Goal: Task Accomplishment & Management: Use online tool/utility

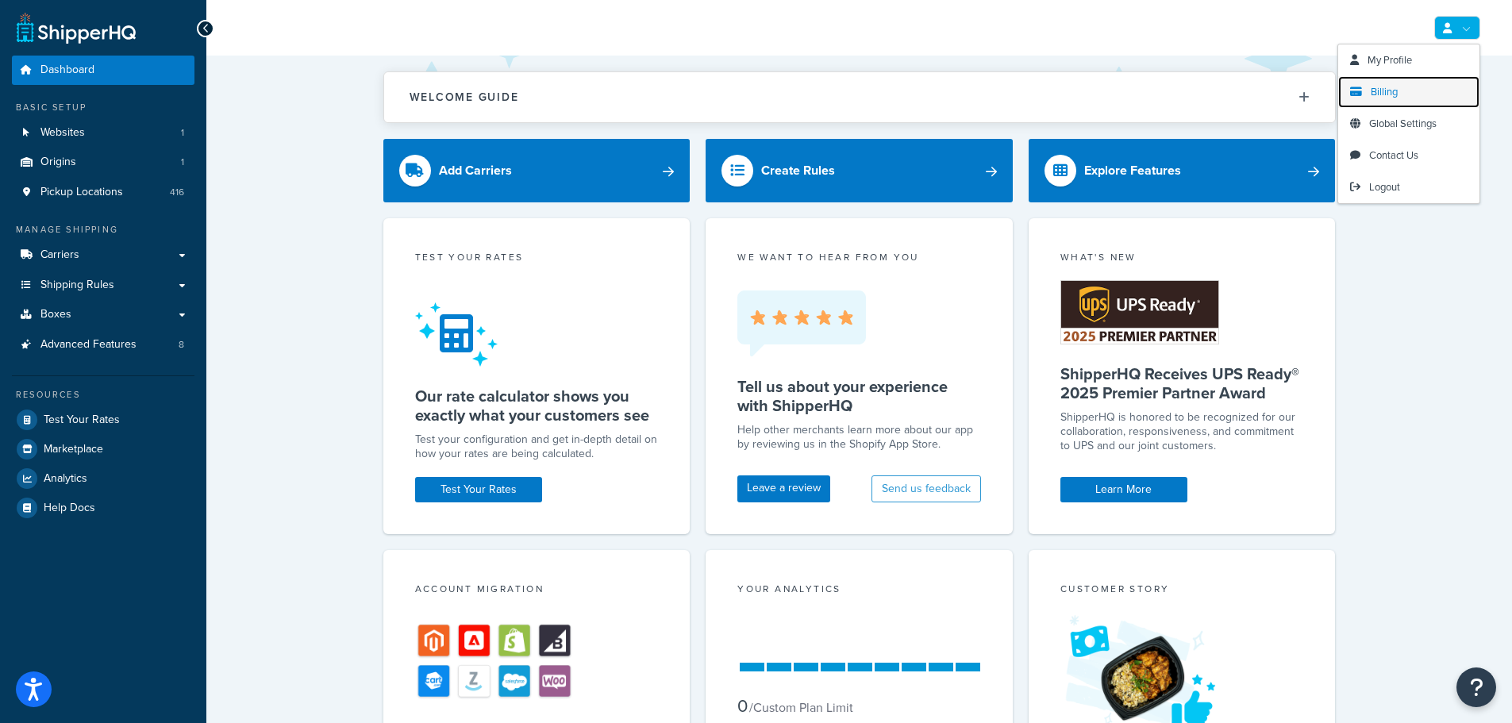
click at [1415, 97] on link "Billing" at bounding box center [1408, 92] width 141 height 32
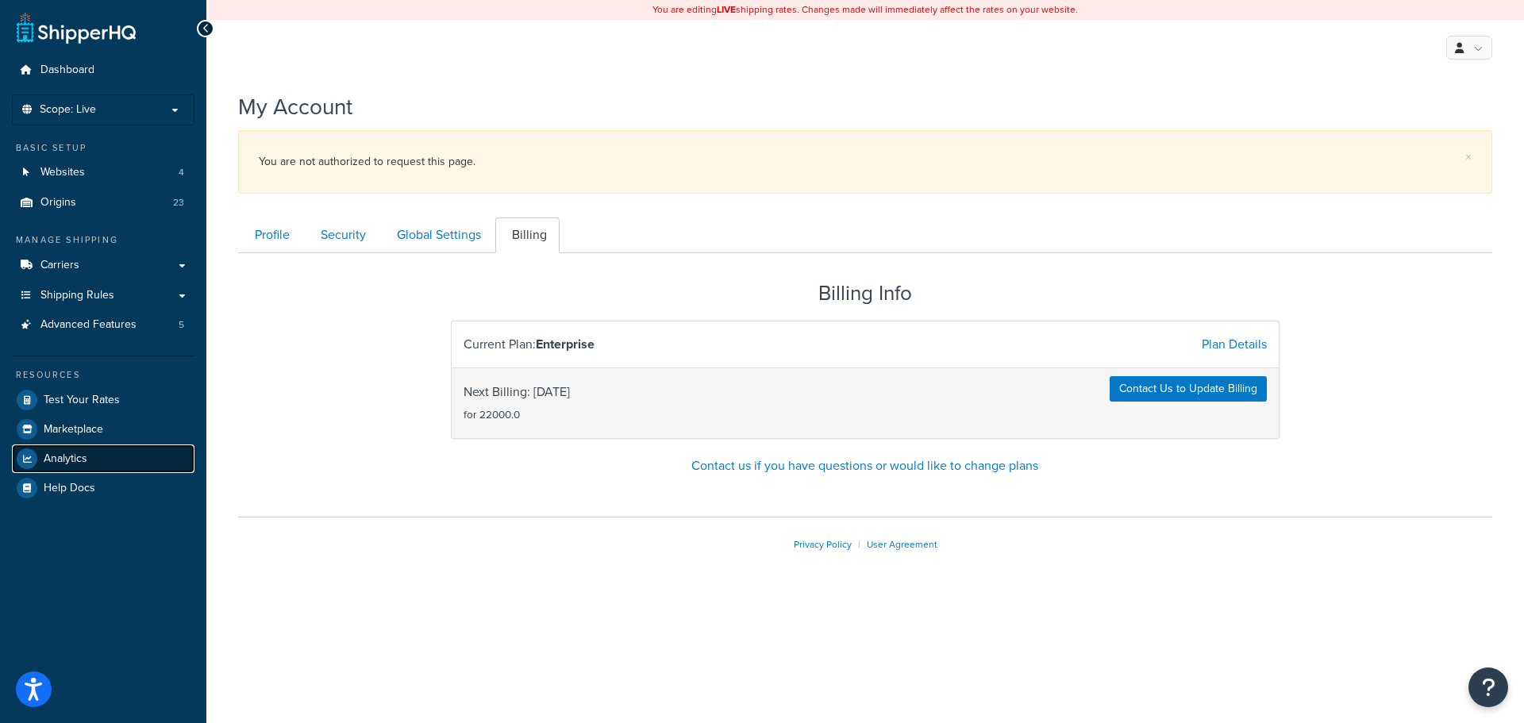
click at [59, 456] on span "Analytics" at bounding box center [66, 459] width 44 height 13
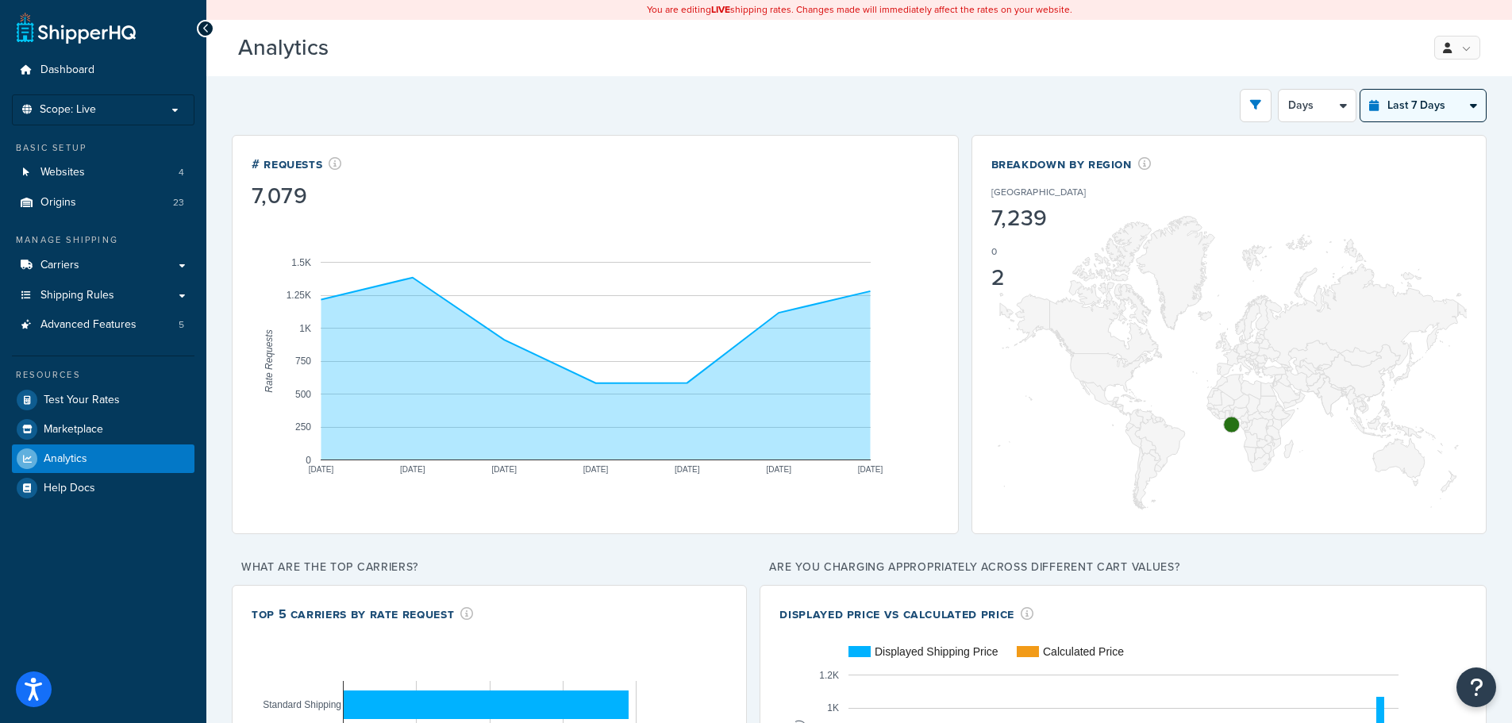
click at [1445, 106] on select "Last 24 Hours Last 7 Days Last 30 Days Last 3 Months Last 6 Months Last 12 Mont…" at bounding box center [1423, 106] width 125 height 32
select select "last_year"
click at [1361, 90] on select "Last 24 Hours Last 7 Days Last 30 Days Last 3 Months Last 6 Months Last 12 Mont…" at bounding box center [1423, 106] width 125 height 32
select select "1M"
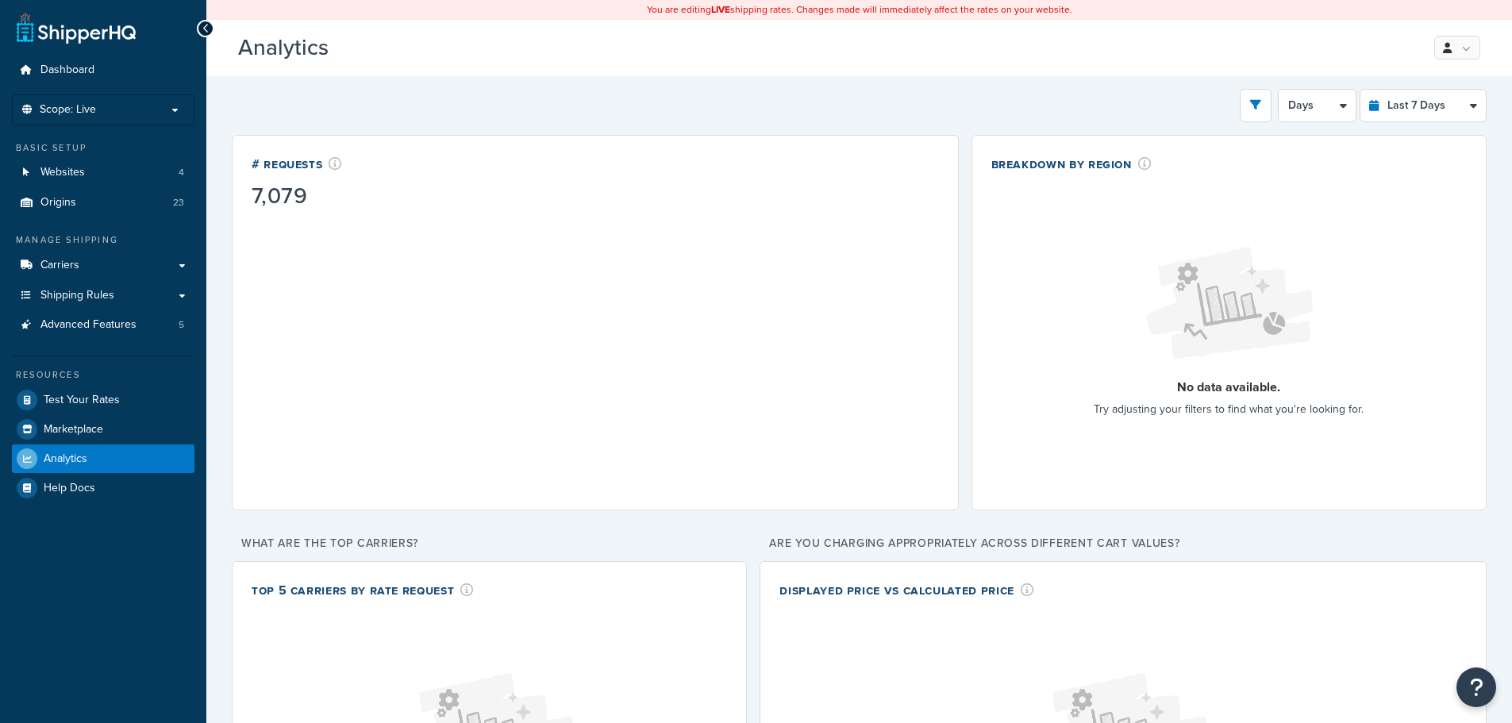
select select "last_7_days"
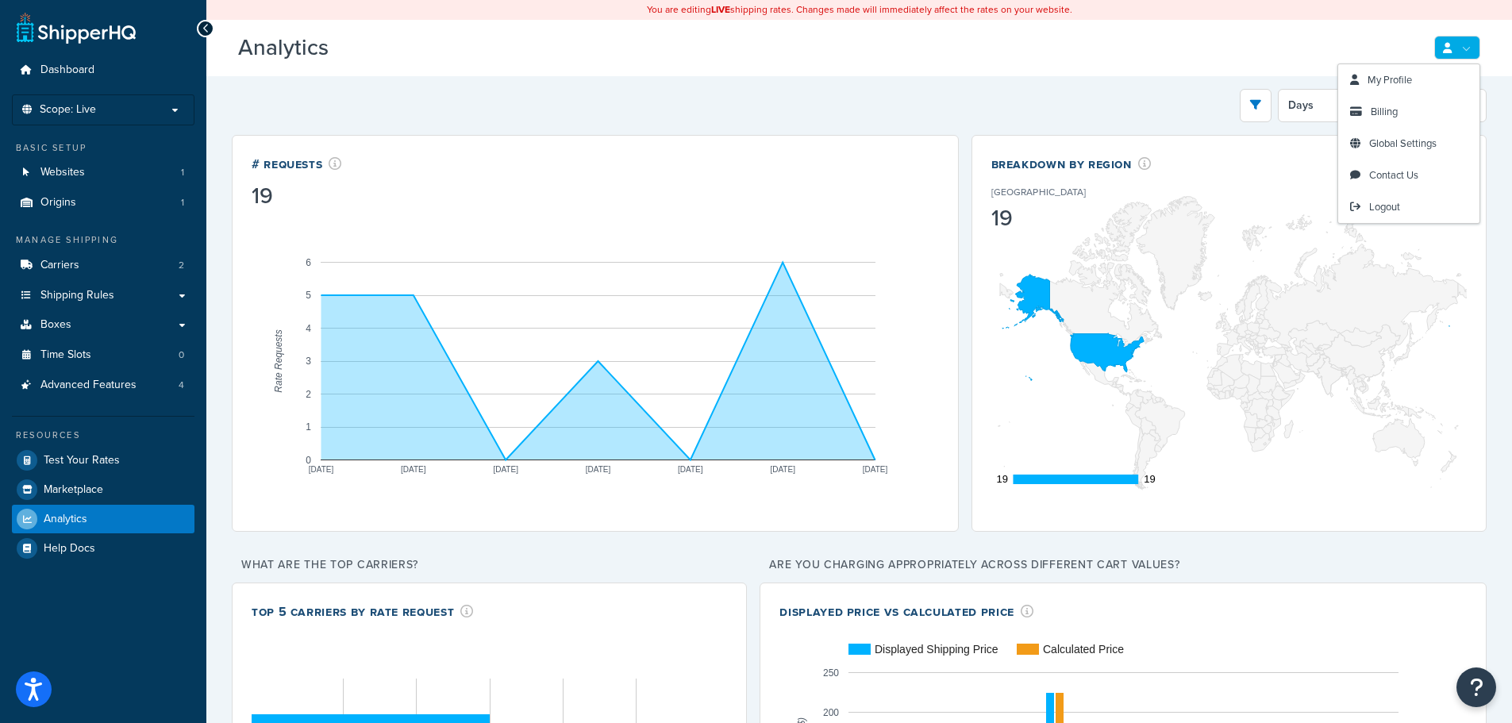
click at [1456, 46] on link at bounding box center [1458, 48] width 46 height 24
click at [1222, 35] on div "Analytics Beta My Profile Billing Global Settings Contact Us Logout" at bounding box center [859, 48] width 1306 height 56
click at [1414, 99] on select "Last 24 Hours Last 7 Days Last 30 Days Last 3 Months Last 6 Months Last 12 Mont…" at bounding box center [1423, 106] width 125 height 32
select select "last_year"
click at [1361, 90] on select "Last 24 Hours Last 7 Days Last 30 Days Last 3 Months Last 6 Months Last 12 Mont…" at bounding box center [1423, 106] width 125 height 32
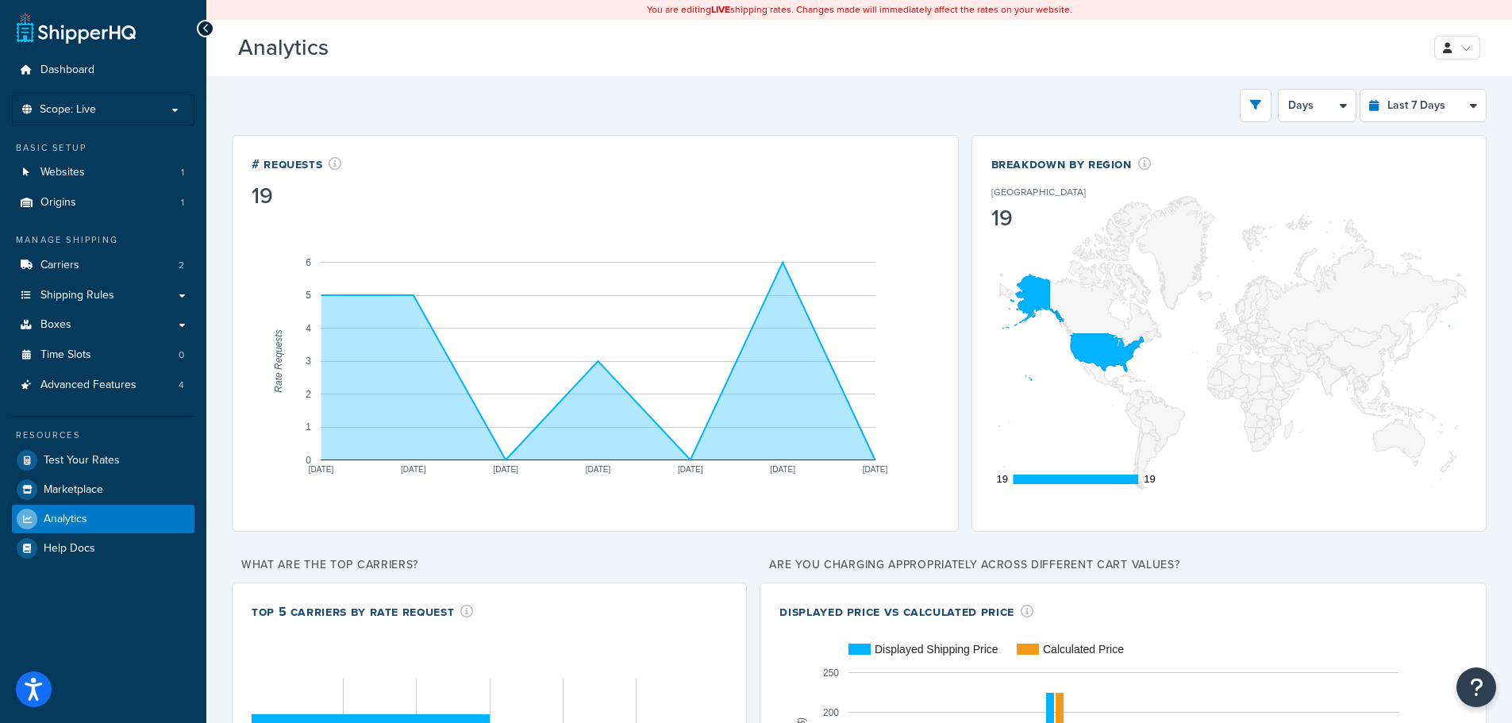
select select "1M"
